Goal: Find specific page/section: Find specific page/section

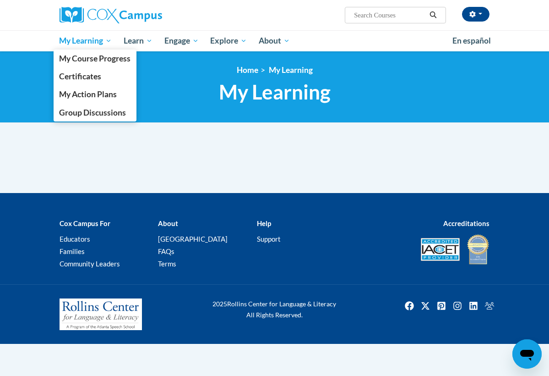
click at [101, 49] on link "My Learning" at bounding box center [86, 40] width 65 height 21
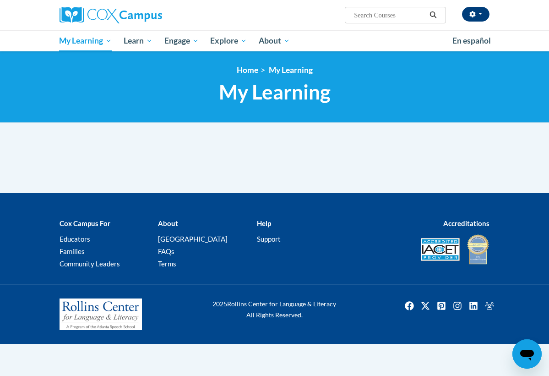
click at [480, 13] on span "button" at bounding box center [481, 14] width 4 height 2
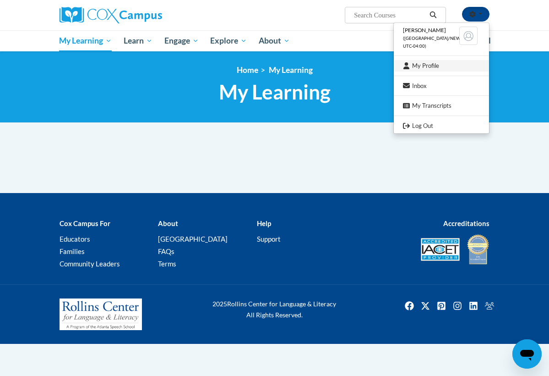
click at [452, 69] on link "My Profile" at bounding box center [441, 65] width 95 height 11
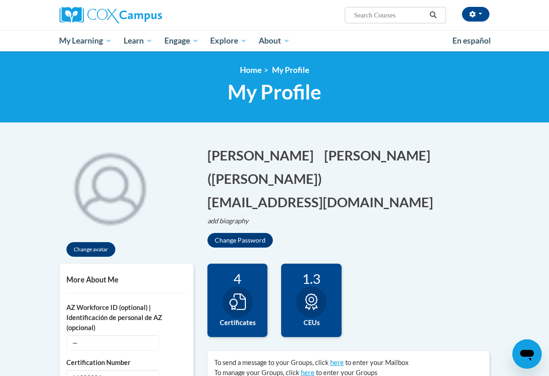
click at [223, 316] on div "4 Certificates" at bounding box center [238, 300] width 60 height 73
click at [243, 308] on icon at bounding box center [238, 301] width 16 height 16
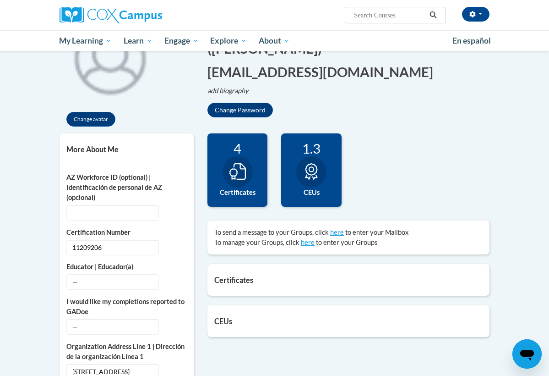
scroll to position [130, 0]
click at [280, 278] on h5 "Certificates" at bounding box center [348, 280] width 269 height 9
click at [240, 280] on h5 "Certificates" at bounding box center [348, 280] width 269 height 9
click at [320, 178] on icon at bounding box center [311, 172] width 16 height 16
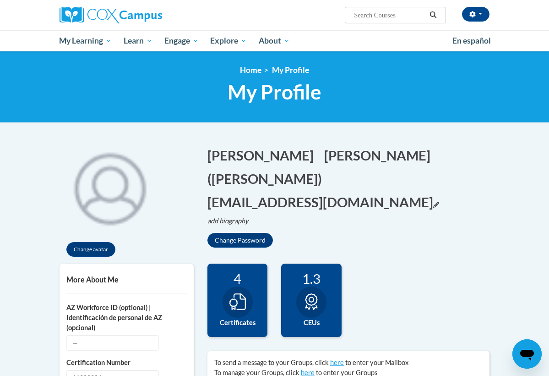
scroll to position [0, 0]
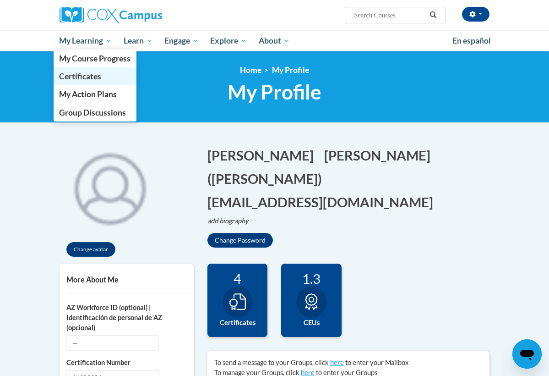
click at [87, 85] on link "Certificates" at bounding box center [95, 76] width 83 height 18
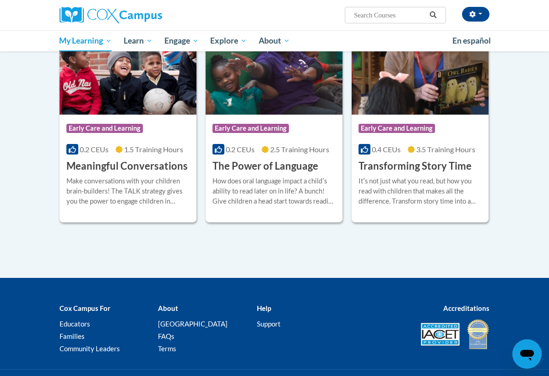
scroll to position [207, 0]
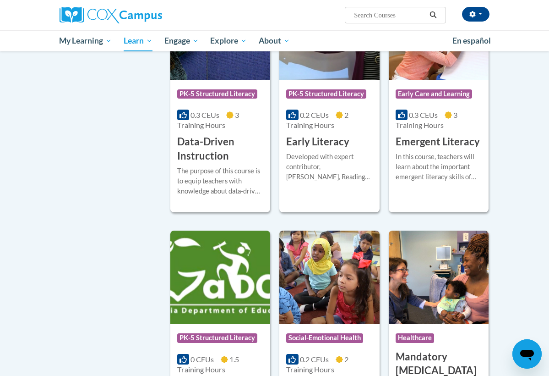
scroll to position [1044, 0]
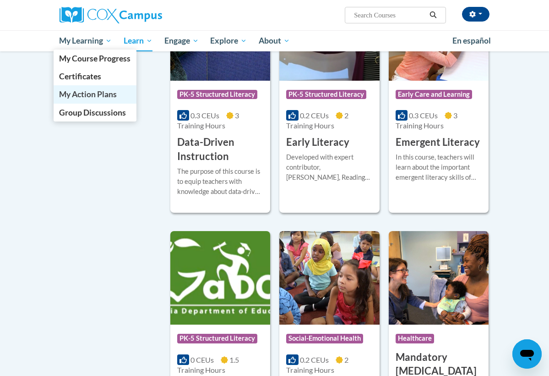
click at [91, 98] on span "My Action Plans" at bounding box center [88, 94] width 58 height 10
